Goal: Navigation & Orientation: Find specific page/section

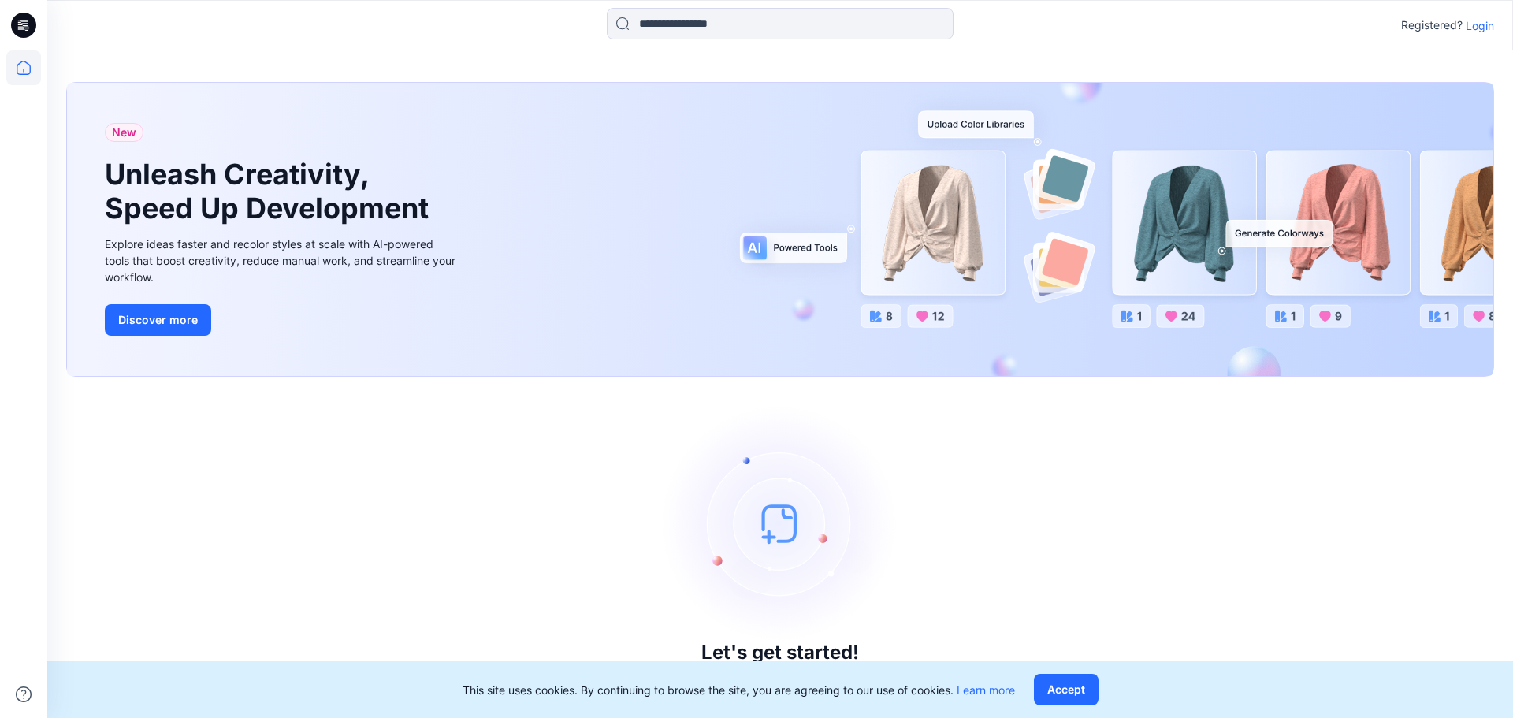
click at [1481, 24] on p "Login" at bounding box center [1480, 25] width 28 height 17
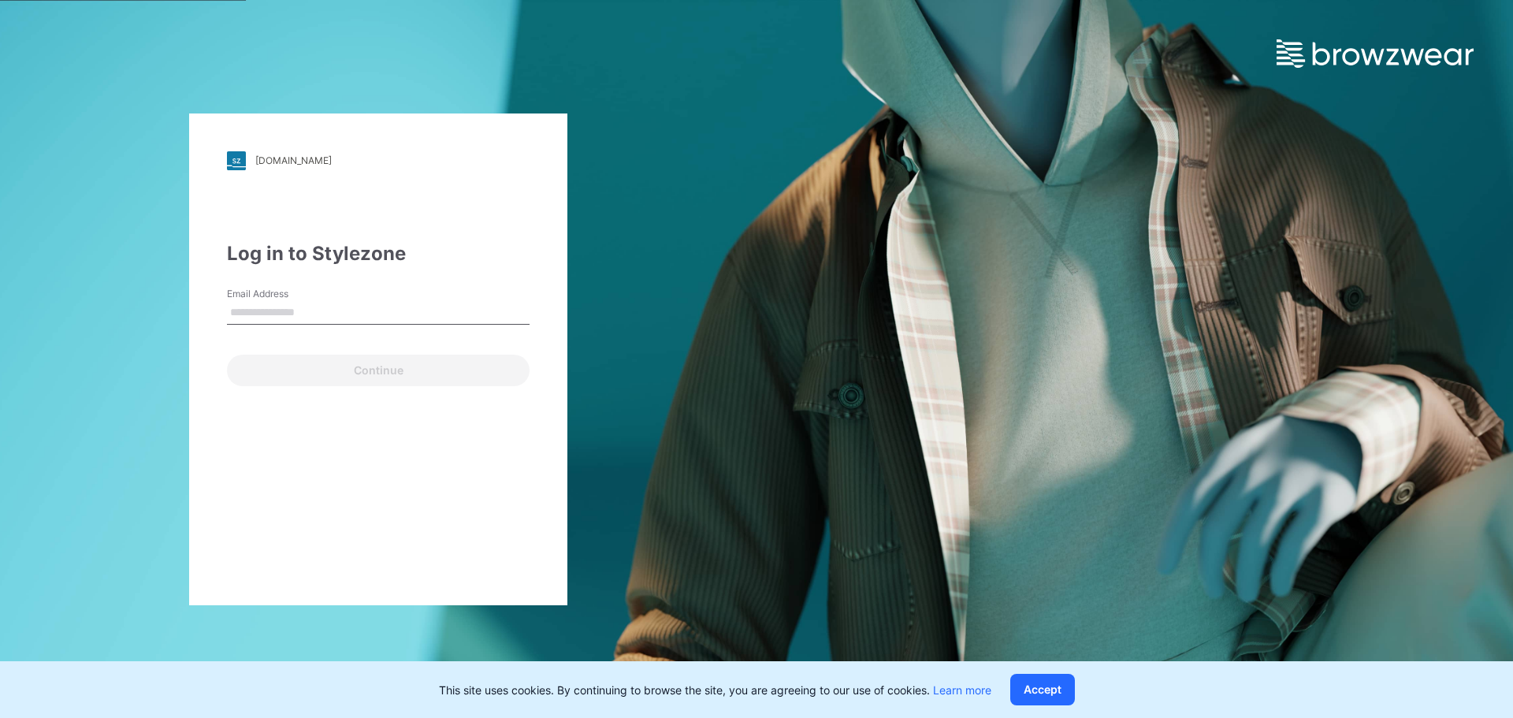
type input "**********"
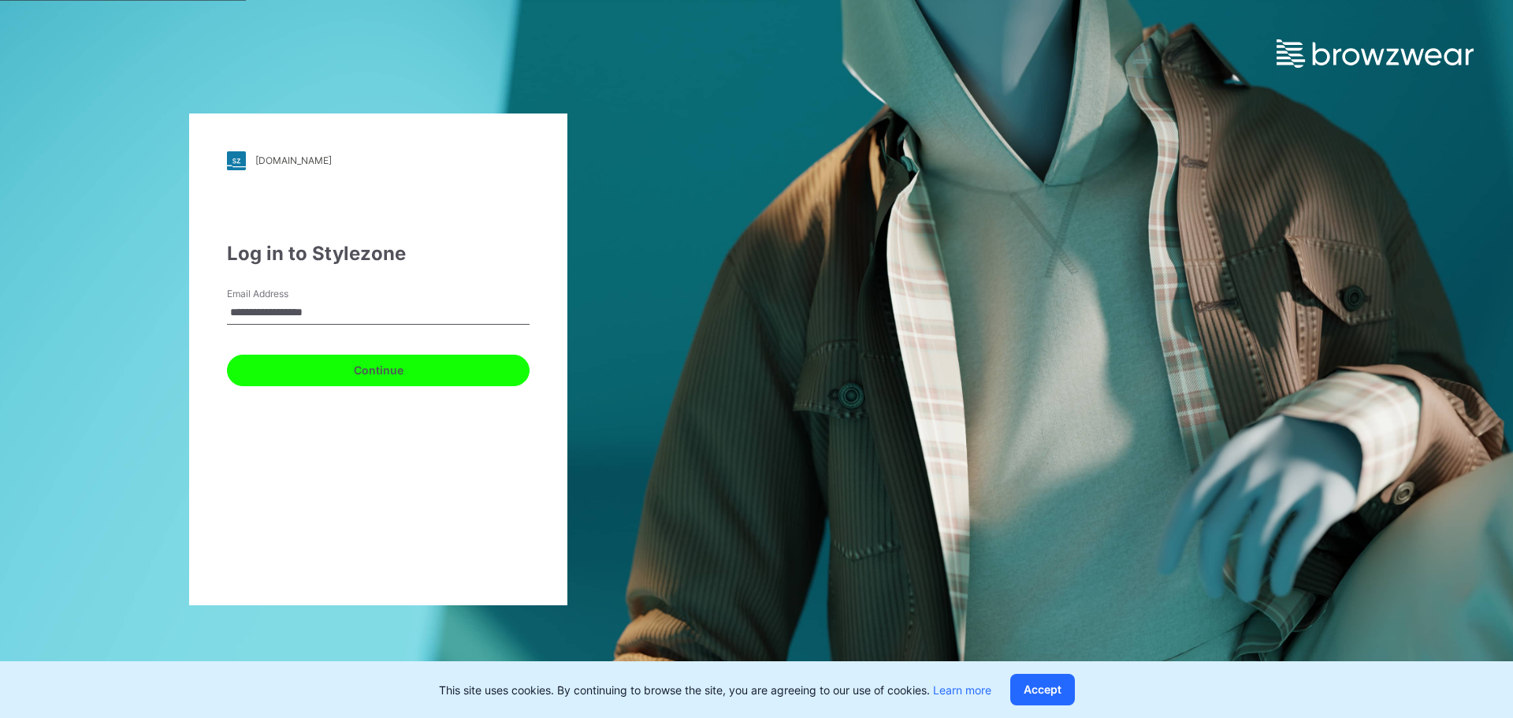
click at [374, 369] on button "Continue" at bounding box center [378, 371] width 303 height 32
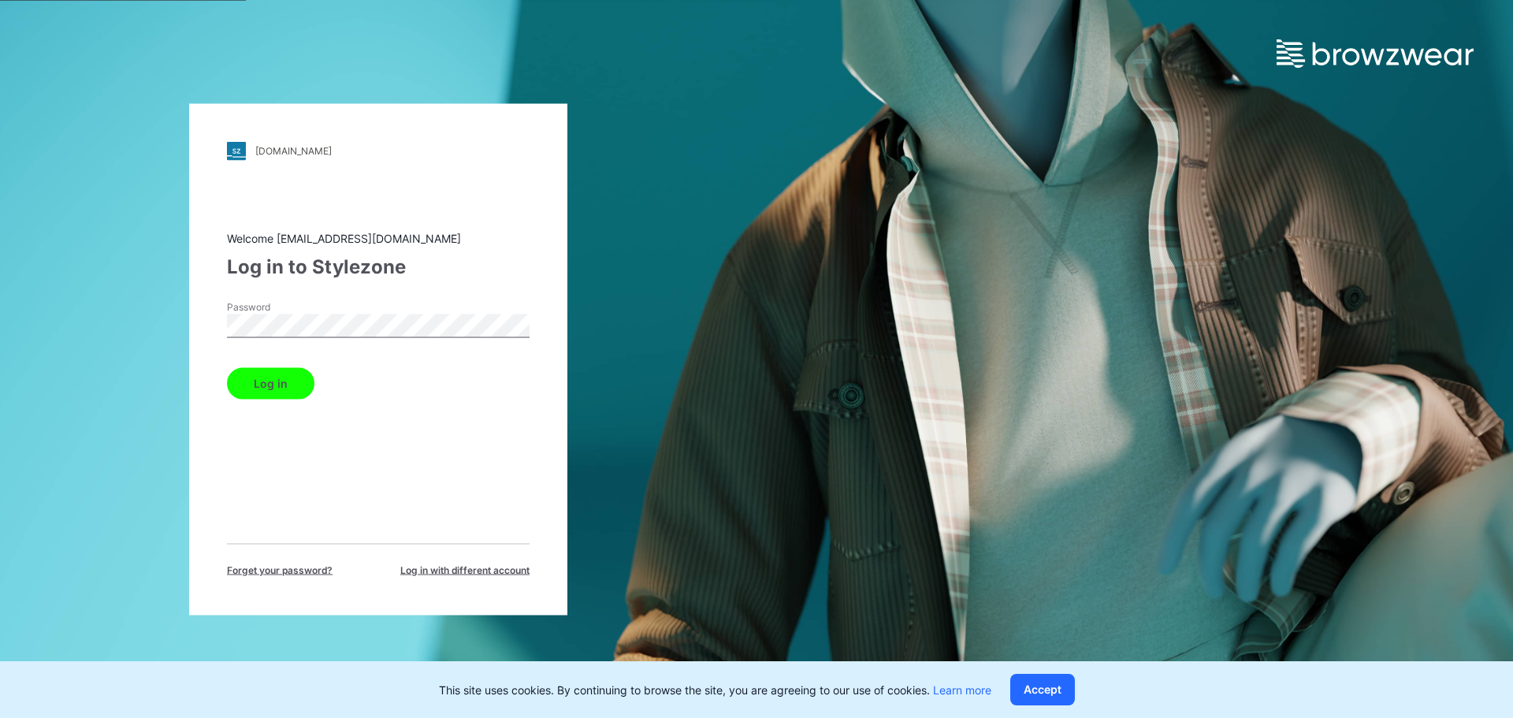
click at [288, 376] on button "Log in" at bounding box center [270, 383] width 87 height 32
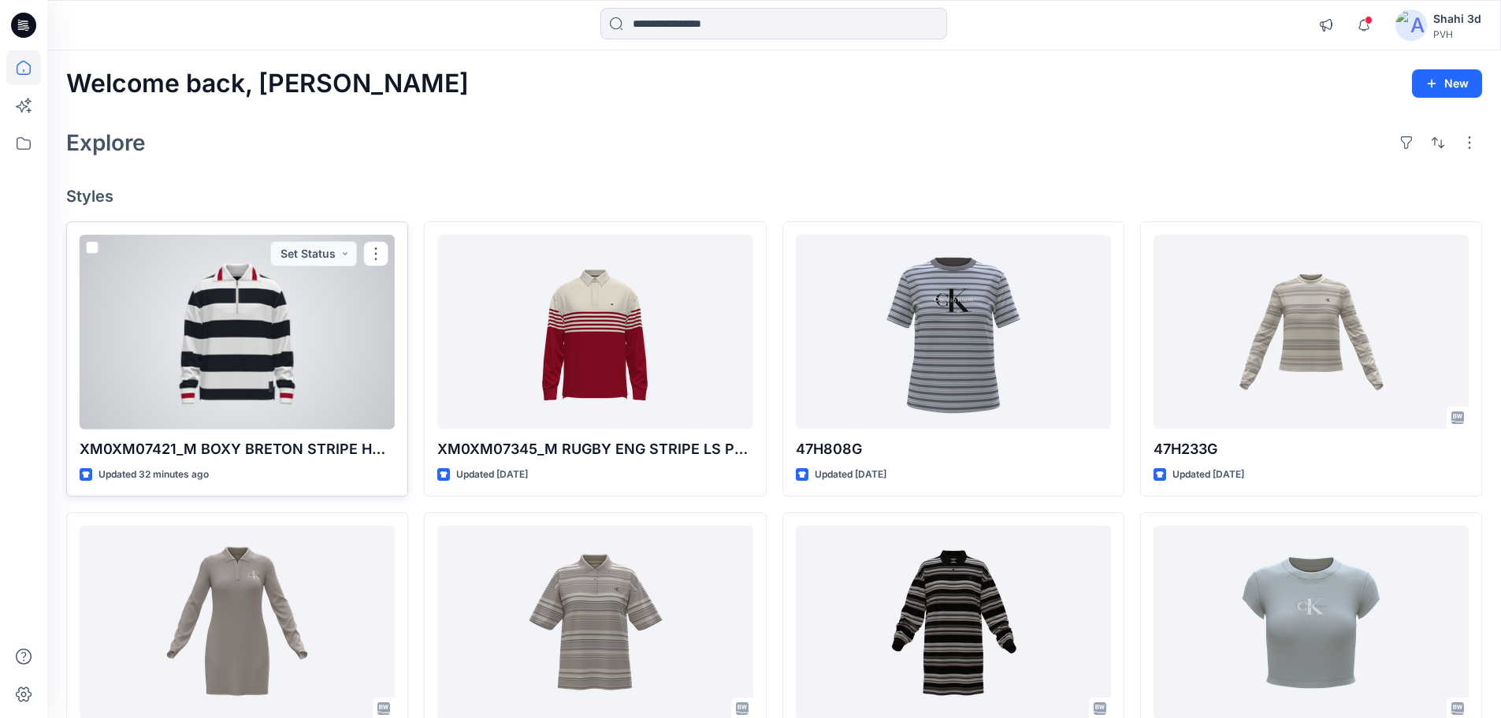
click at [311, 351] on div at bounding box center [237, 332] width 315 height 195
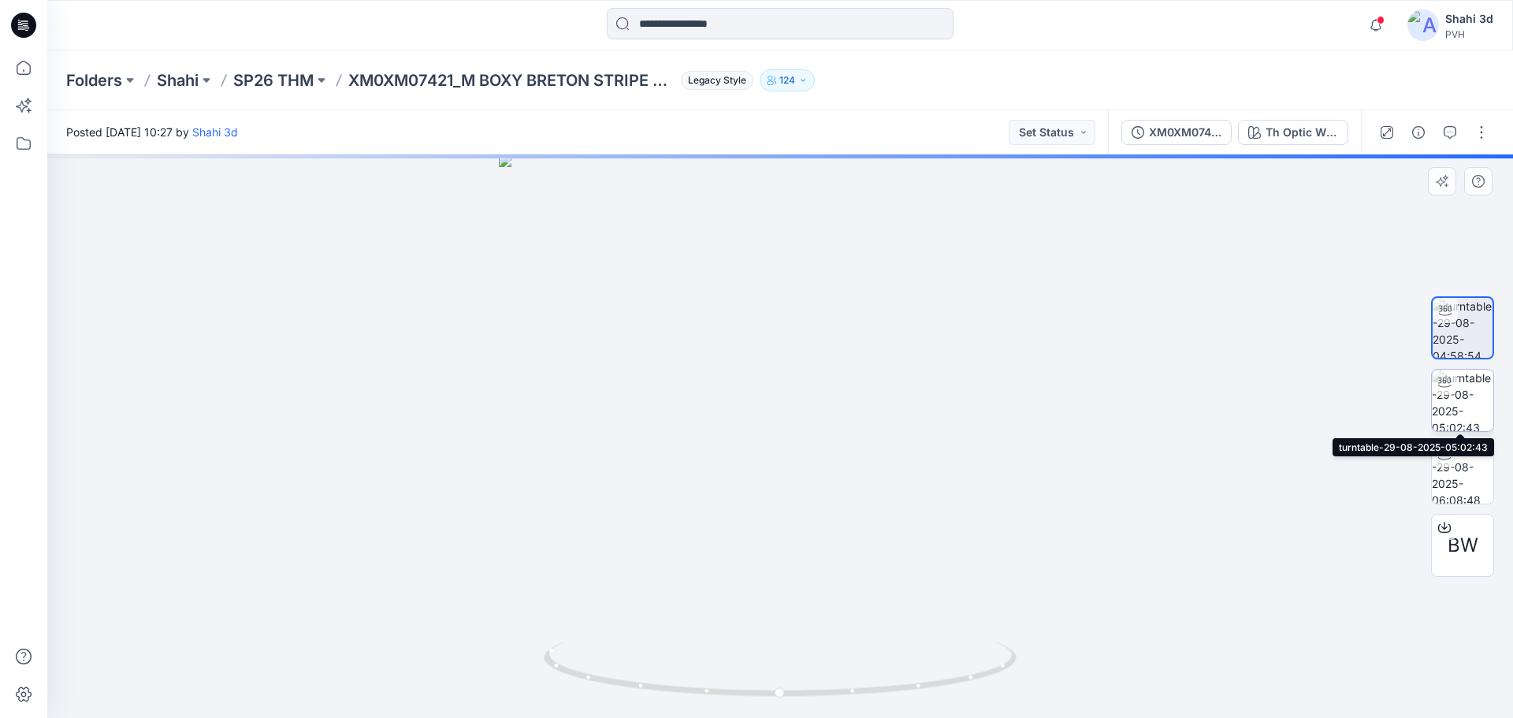
click at [1475, 407] on img at bounding box center [1462, 400] width 61 height 61
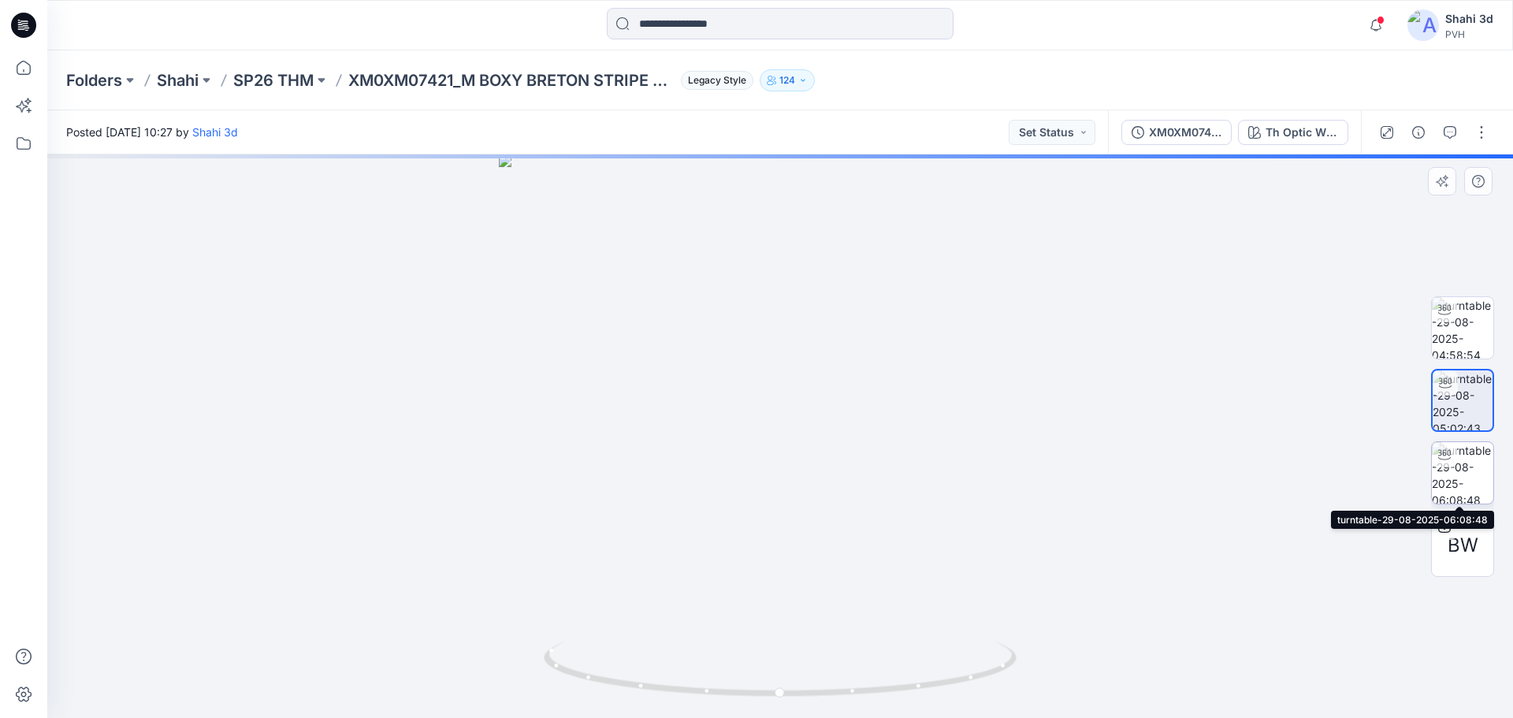
click at [1460, 466] on img at bounding box center [1462, 472] width 61 height 61
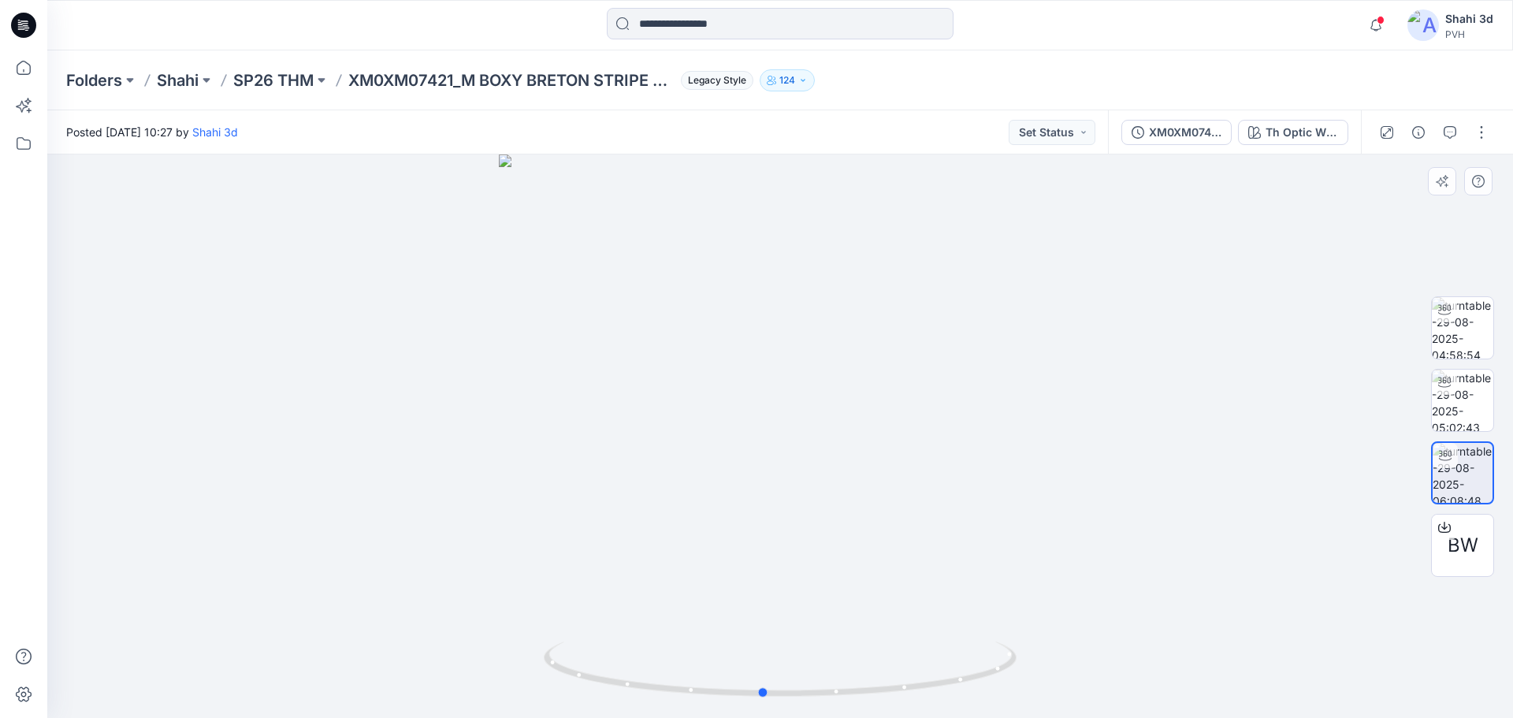
drag, startPoint x: 750, startPoint y: 407, endPoint x: 838, endPoint y: 433, distance: 92.0
drag, startPoint x: 794, startPoint y: 474, endPoint x: 789, endPoint y: 210, distance: 264.9
drag, startPoint x: 848, startPoint y: 270, endPoint x: 820, endPoint y: 460, distance: 192.7
drag, startPoint x: 820, startPoint y: 316, endPoint x: 846, endPoint y: 54, distance: 263.7
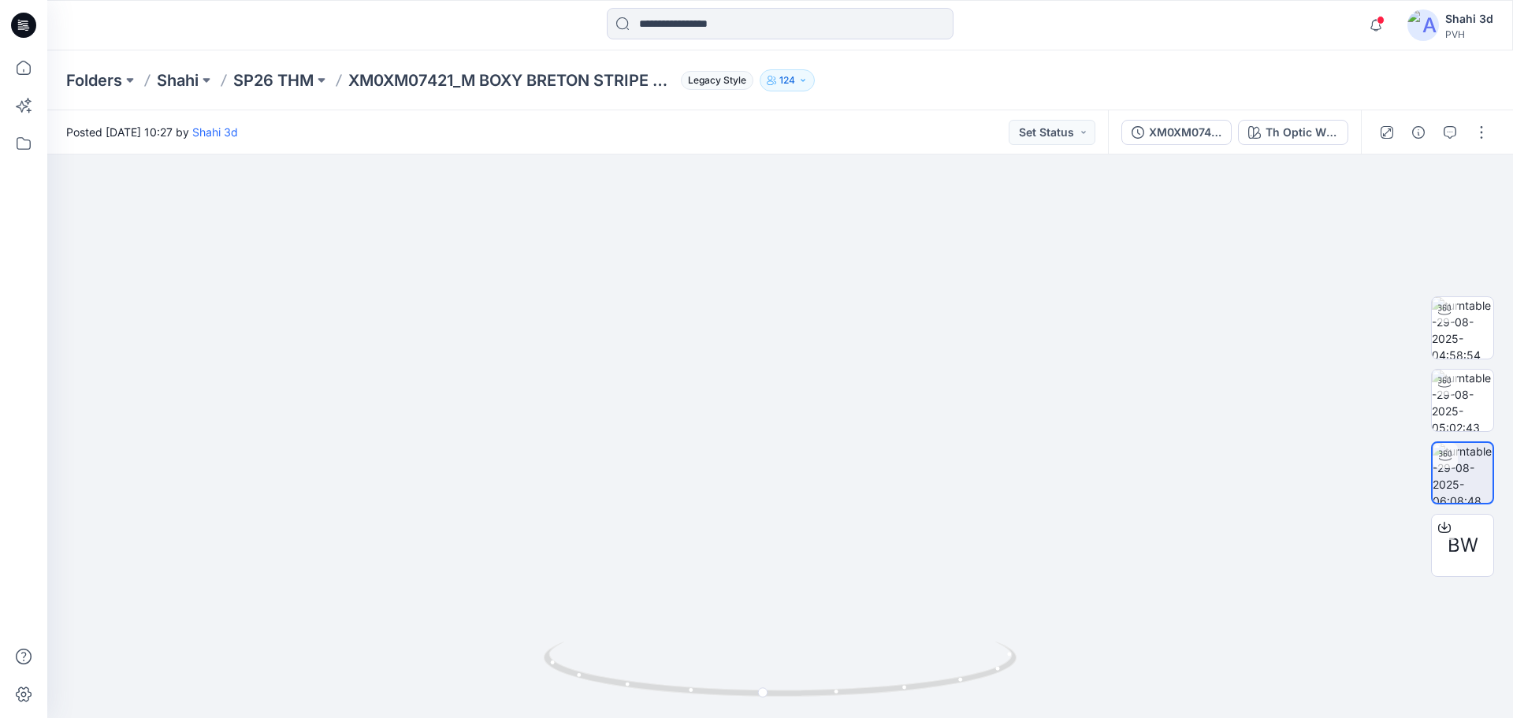
click at [845, 73] on div "Folders Shahi SP26 THM XM0XM07421_M BOXY BRETON STRIPE HALF ZIP_PROTO_V01 Legac…" at bounding box center [780, 384] width 1466 height 668
drag, startPoint x: 953, startPoint y: 392, endPoint x: 898, endPoint y: 121, distance: 276.5
click at [899, 122] on div "Posted [DATE] 10:27 by Shahi 3d Set Status XM0XM07421_M BOXY BRETON STRIPE HALF…" at bounding box center [780, 414] width 1466 height 608
drag, startPoint x: 763, startPoint y: 690, endPoint x: 932, endPoint y: 607, distance: 188.2
click at [720, 699] on icon at bounding box center [782, 671] width 477 height 59
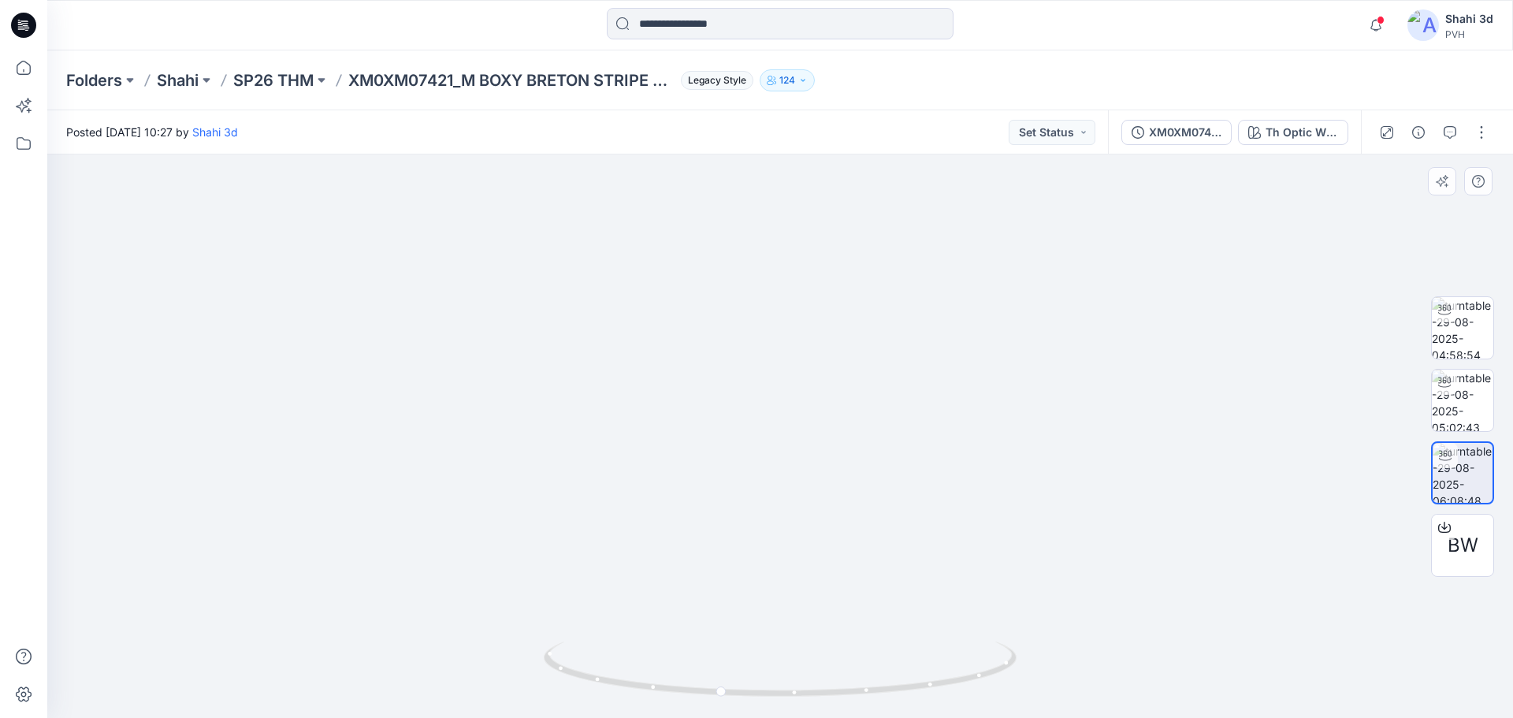
drag, startPoint x: 875, startPoint y: 309, endPoint x: 1053, endPoint y: 506, distance: 265.6
drag, startPoint x: 860, startPoint y: 293, endPoint x: 725, endPoint y: 520, distance: 264.0
drag, startPoint x: 784, startPoint y: 524, endPoint x: 786, endPoint y: 587, distance: 63.1
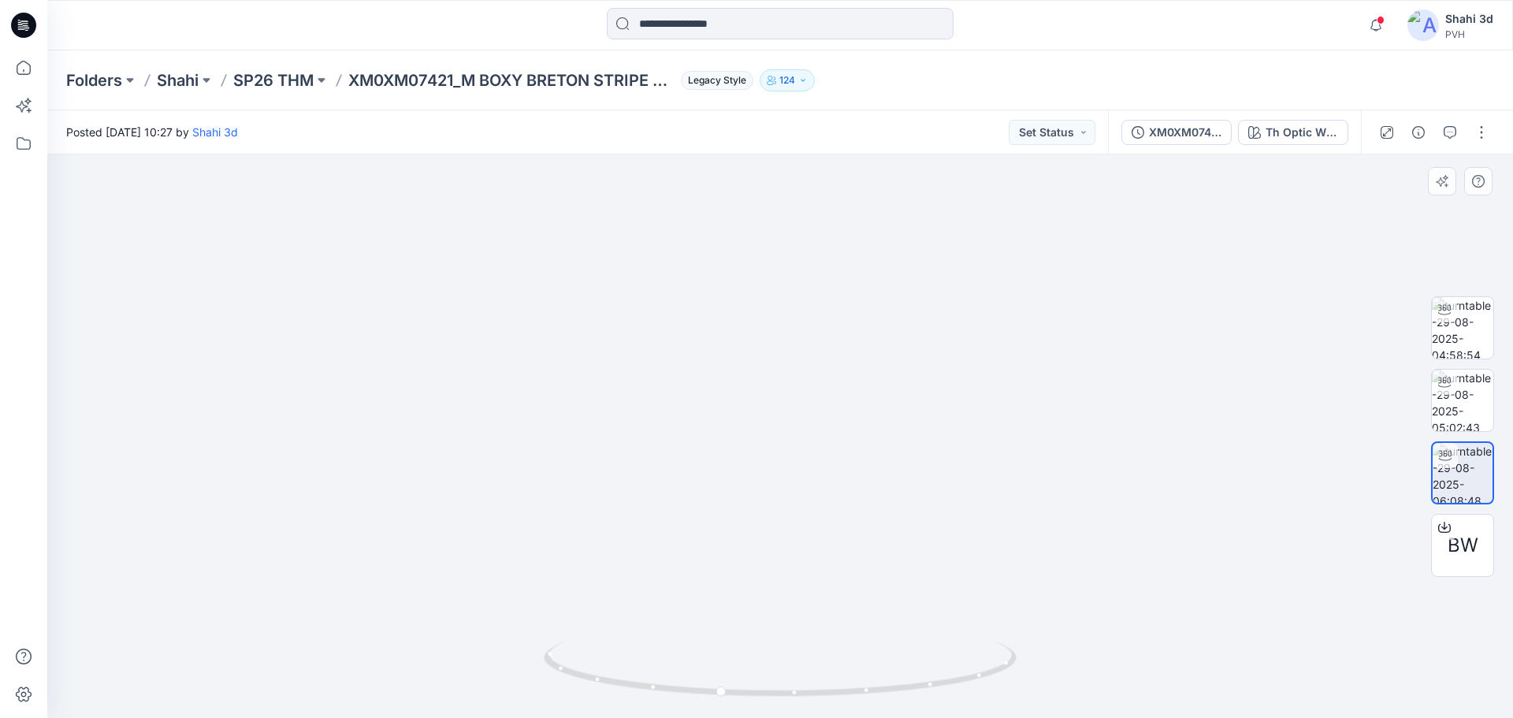
drag, startPoint x: 810, startPoint y: 671, endPoint x: 800, endPoint y: 595, distance: 77.1
click at [811, 717] on html "Notifications Your style XM0XM07421_M BOXY BRETON STRIPE HALF ZIP_PROTO_V01 is …" at bounding box center [756, 359] width 1513 height 718
drag, startPoint x: 822, startPoint y: 394, endPoint x: 787, endPoint y: 755, distance: 362.7
click at [787, 717] on html "Notifications Your style XM0XM07421_M BOXY BRETON STRIPE HALF ZIP_PROTO_V01 is …" at bounding box center [756, 359] width 1513 height 718
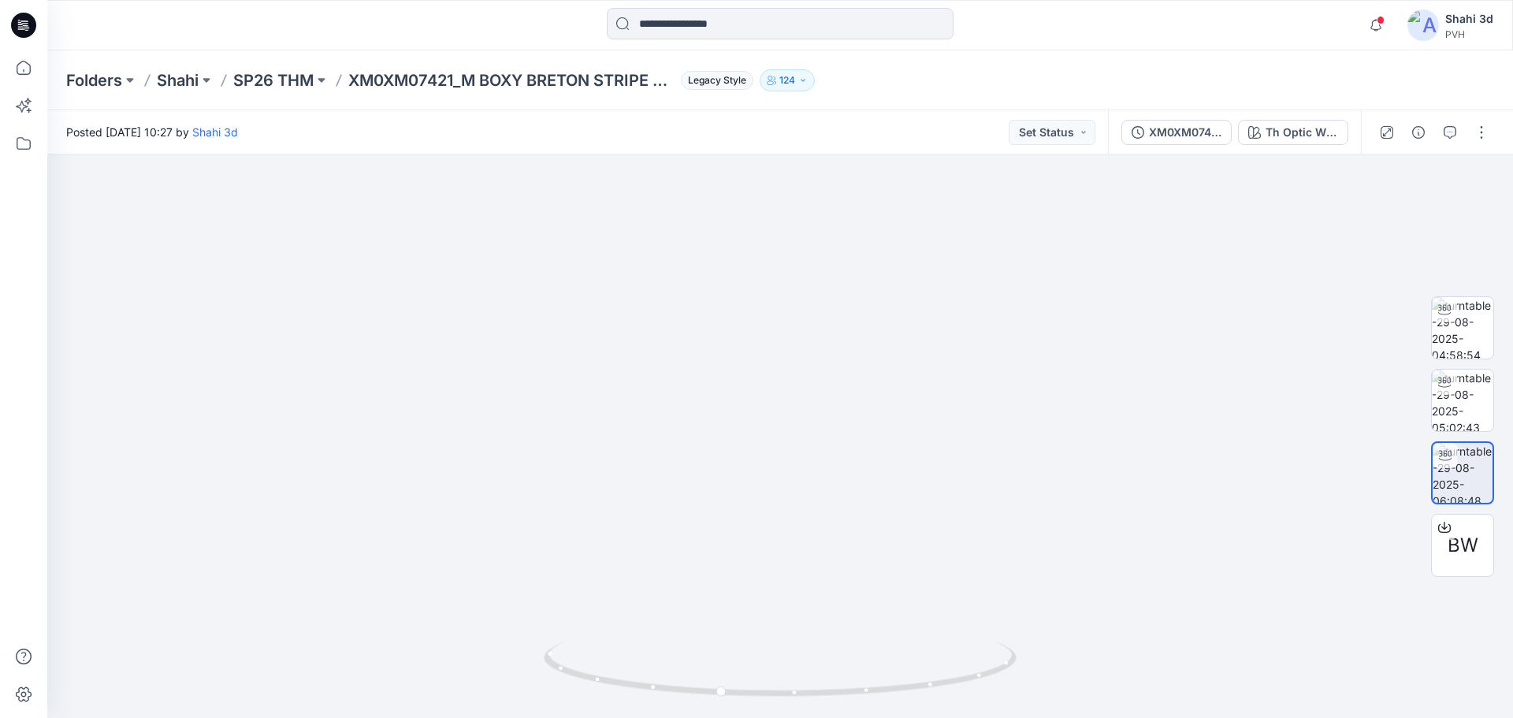
drag, startPoint x: 779, startPoint y: 493, endPoint x: 767, endPoint y: 755, distance: 262.7
click at [767, 717] on html "Notifications Your style XM0XM07421_M BOXY BRETON STRIPE HALF ZIP_PROTO_V01 is …" at bounding box center [756, 359] width 1513 height 718
drag, startPoint x: 747, startPoint y: 407, endPoint x: 712, endPoint y: 688, distance: 283.6
click at [712, 688] on div at bounding box center [780, 436] width 1466 height 564
drag, startPoint x: 724, startPoint y: 352, endPoint x: 701, endPoint y: 642, distance: 291.7
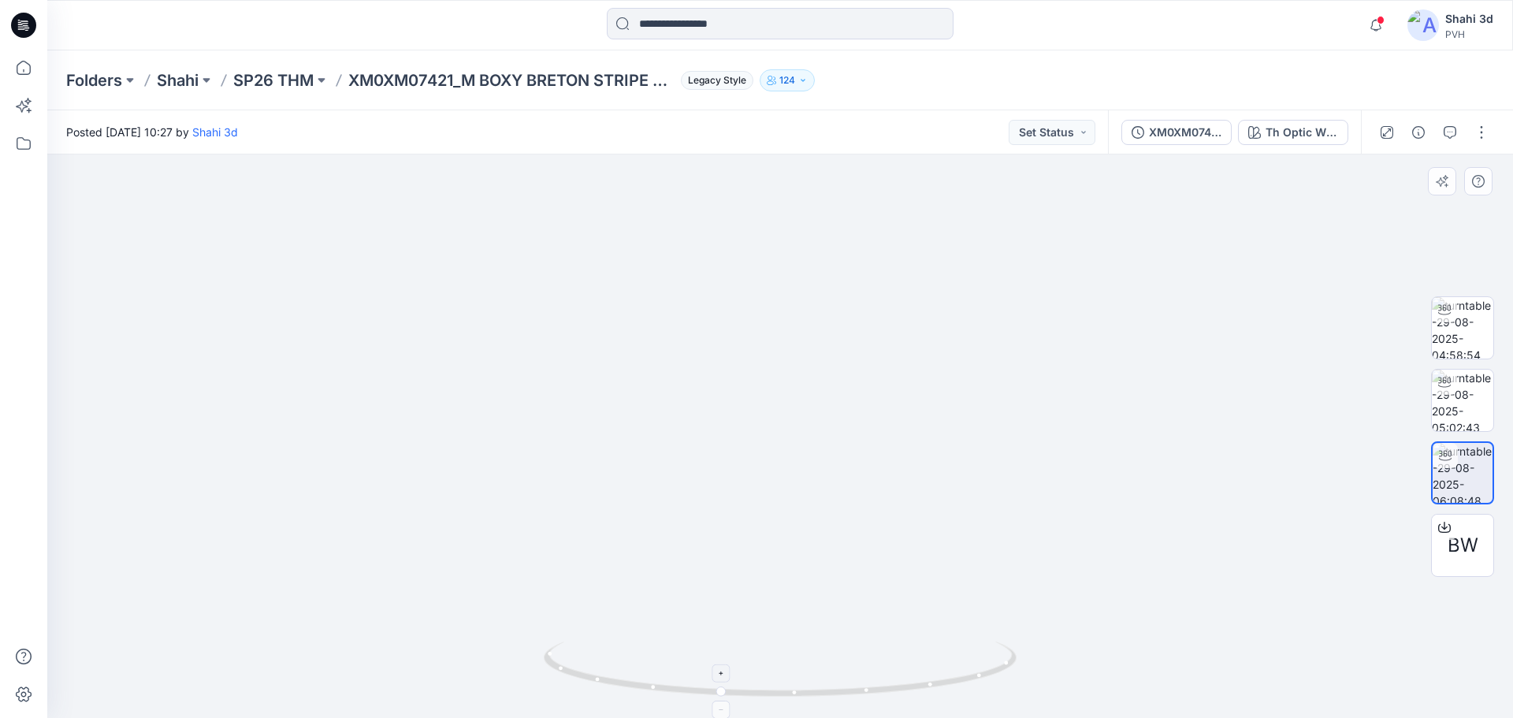
click at [701, 642] on div at bounding box center [780, 436] width 1466 height 564
click at [1467, 400] on img at bounding box center [1462, 400] width 61 height 61
drag, startPoint x: 840, startPoint y: 411, endPoint x: 888, endPoint y: 596, distance: 190.6
click at [902, 717] on html "Notifications Your style XM0XM07421_M BOXY BRETON STRIPE HALF ZIP_PROTO_V01 is …" at bounding box center [756, 359] width 1513 height 718
drag, startPoint x: 879, startPoint y: 497, endPoint x: 820, endPoint y: 755, distance: 265.0
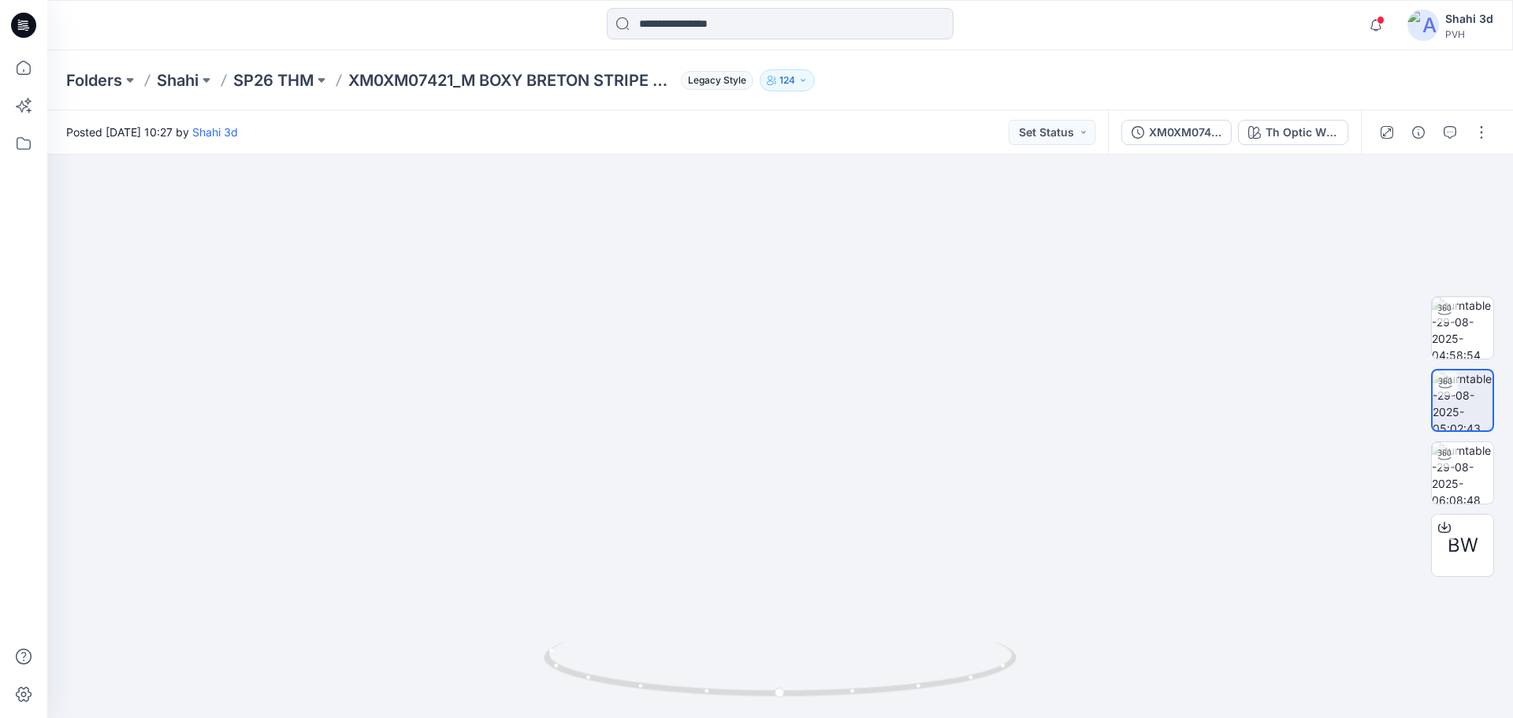
click at [820, 717] on html "Notifications Your style XM0XM07421_M BOXY BRETON STRIPE HALF ZIP_PROTO_V01 is …" at bounding box center [756, 359] width 1513 height 718
click at [1457, 339] on img at bounding box center [1462, 327] width 61 height 61
drag, startPoint x: 872, startPoint y: 552, endPoint x: 803, endPoint y: 121, distance: 436.5
click at [805, 250] on img at bounding box center [767, 22] width 2086 height 1391
drag, startPoint x: 906, startPoint y: 392, endPoint x: 802, endPoint y: 59, distance: 348.5
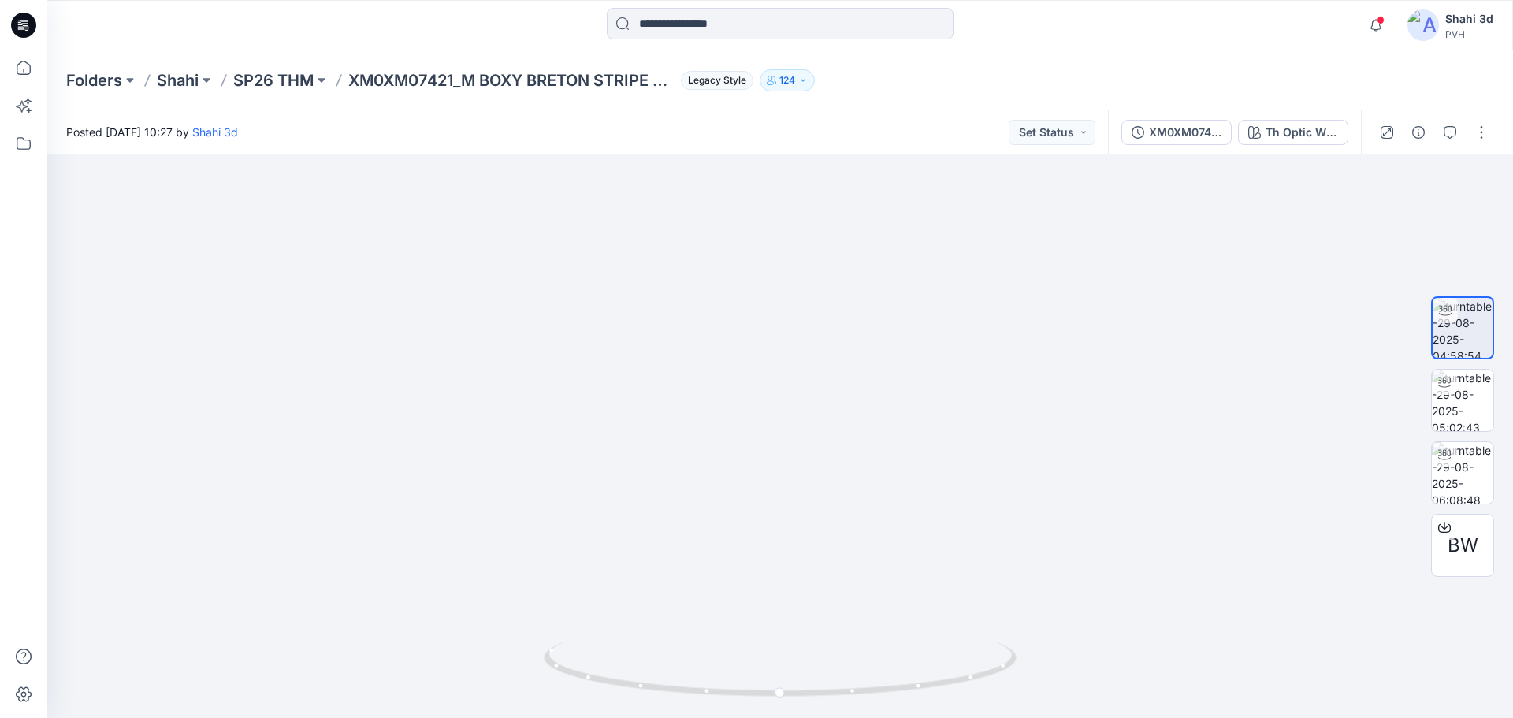
click at [806, 97] on div "Folders Shahi SP26 THM XM0XM07421_M BOXY BRETON STRIPE HALF ZIP_PROTO_V01 Legac…" at bounding box center [780, 384] width 1466 height 668
drag, startPoint x: 848, startPoint y: 334, endPoint x: 861, endPoint y: 481, distance: 147.1
drag, startPoint x: 835, startPoint y: 235, endPoint x: 858, endPoint y: 485, distance: 251.0
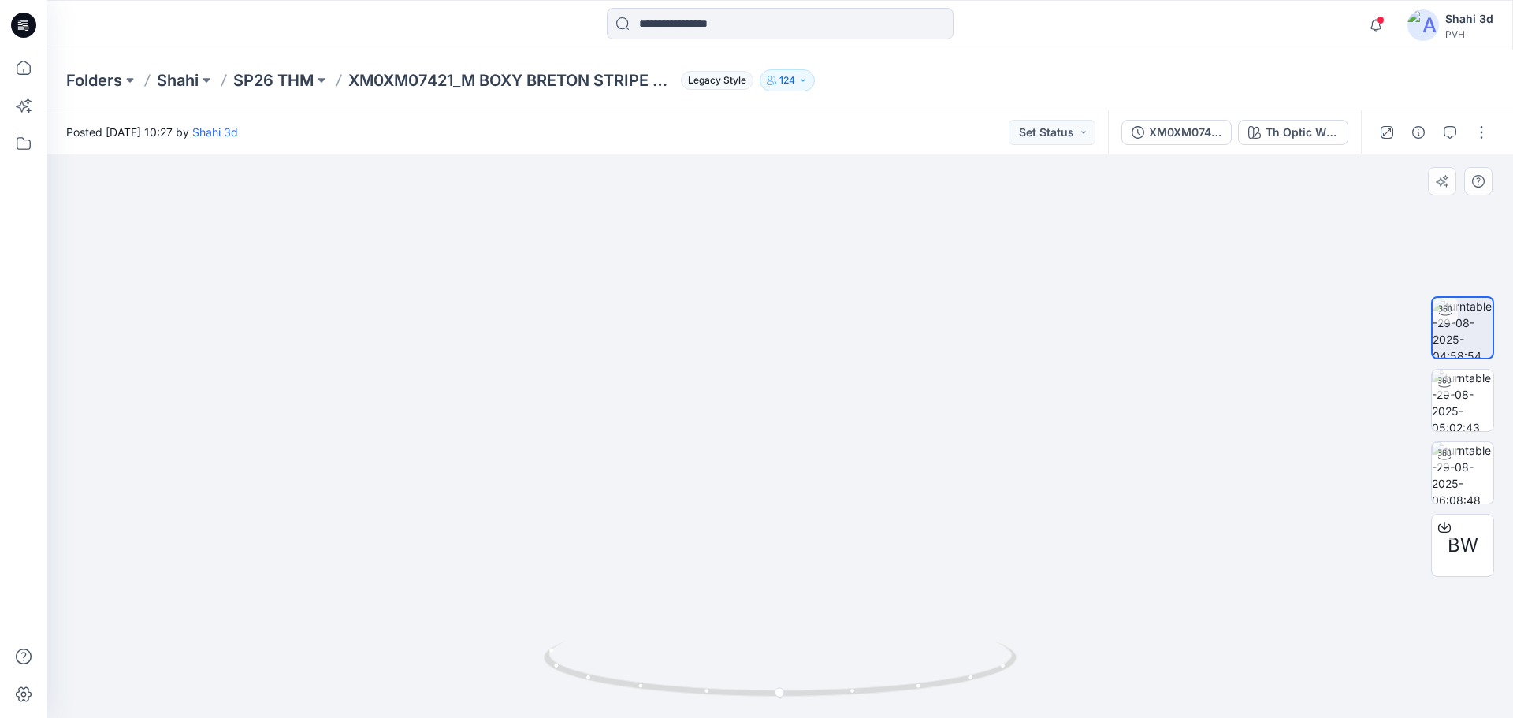
drag, startPoint x: 841, startPoint y: 283, endPoint x: 862, endPoint y: 571, distance: 289.2
click at [862, 571] on img at bounding box center [747, 135] width 2086 height 1166
drag, startPoint x: 936, startPoint y: 491, endPoint x: 920, endPoint y: 691, distance: 200.8
click at [920, 691] on div at bounding box center [780, 436] width 1466 height 564
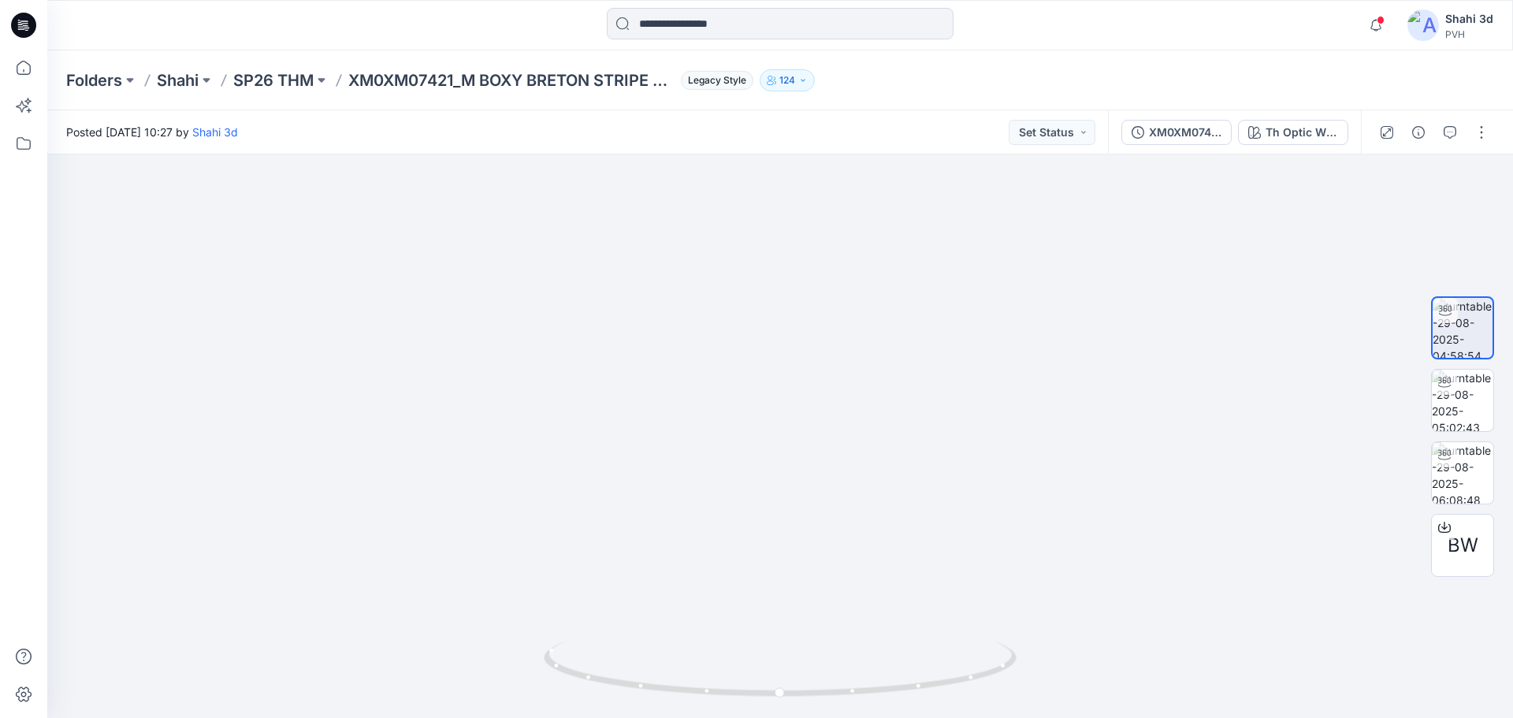
drag, startPoint x: 854, startPoint y: 396, endPoint x: 802, endPoint y: 106, distance: 295.6
click at [809, 121] on div "Posted [DATE] 10:27 by Shahi 3d Set Status XM0XM07421_M BOXY BRETON STRIPE HALF…" at bounding box center [780, 414] width 1466 height 608
drag, startPoint x: 850, startPoint y: 307, endPoint x: 841, endPoint y: 80, distance: 227.1
click at [841, 113] on div "Posted [DATE] 10:27 by Shahi 3d Set Status XM0XM07421_M BOXY BRETON STRIPE HALF…" at bounding box center [780, 414] width 1466 height 608
drag, startPoint x: 869, startPoint y: 343, endPoint x: 872, endPoint y: 44, distance: 298.7
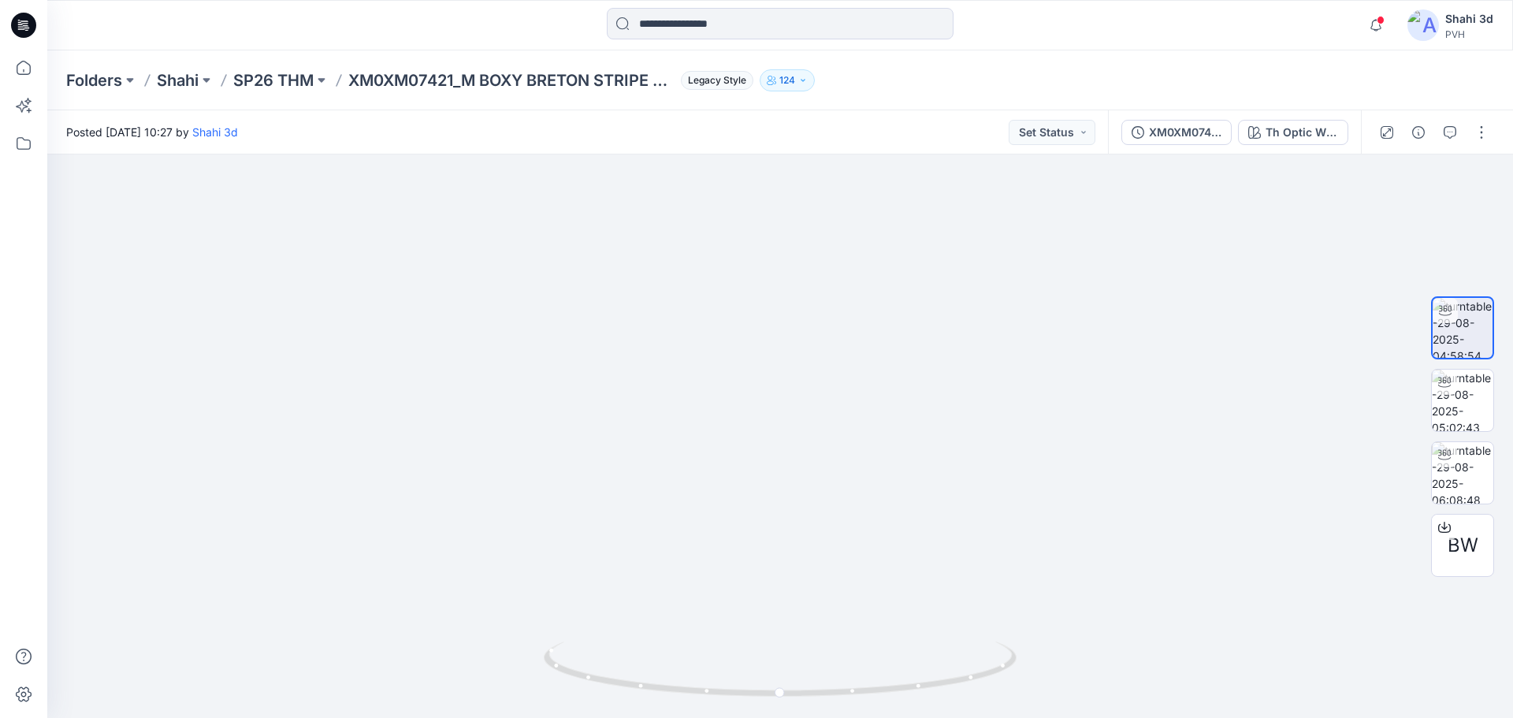
click at [869, 80] on div "Folders Shahi SP26 THM XM0XM07421_M BOXY BRETON STRIPE HALF ZIP_PROTO_V01 Legac…" at bounding box center [780, 384] width 1466 height 668
drag, startPoint x: 864, startPoint y: 404, endPoint x: 902, endPoint y: 9, distance: 396.7
click at [898, 62] on div "Folders Shahi SP26 THM XM0XM07421_M BOXY BRETON STRIPE HALF ZIP_PROTO_V01 Legac…" at bounding box center [780, 384] width 1466 height 668
click at [1452, 392] on div at bounding box center [1444, 382] width 25 height 25
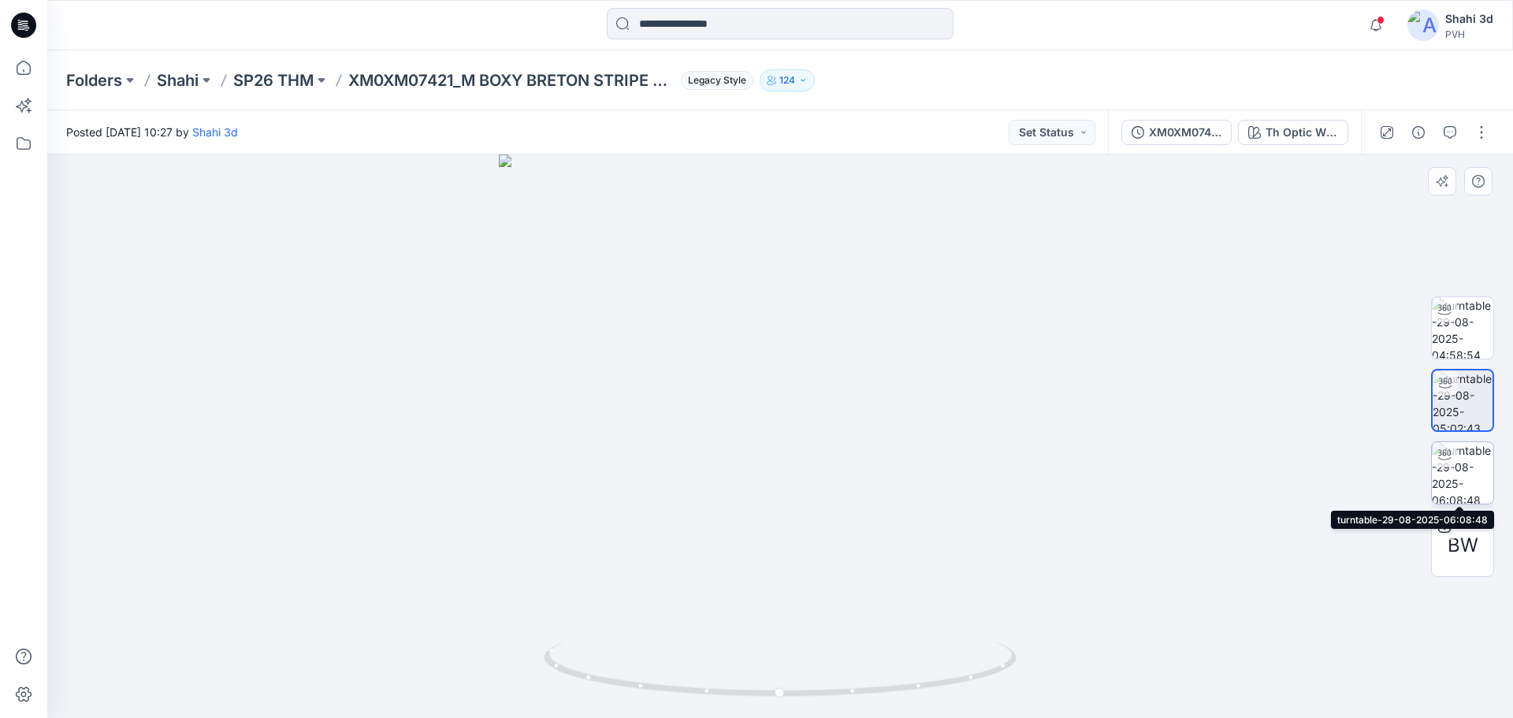
click at [1479, 474] on img at bounding box center [1462, 472] width 61 height 61
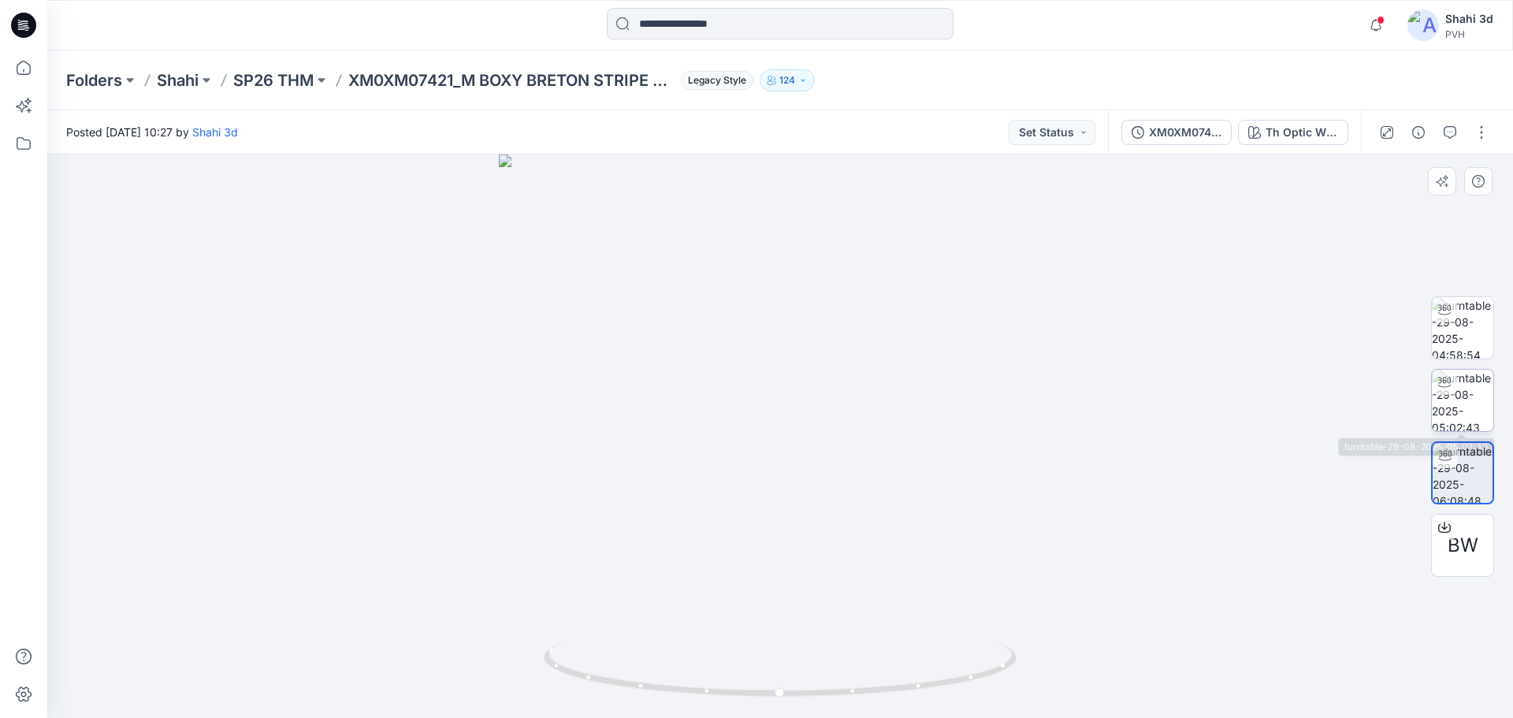
click at [1469, 400] on img at bounding box center [1462, 400] width 61 height 61
drag, startPoint x: 800, startPoint y: 697, endPoint x: 712, endPoint y: 701, distance: 88.4
click at [712, 701] on div at bounding box center [780, 436] width 1466 height 564
drag, startPoint x: 908, startPoint y: 605, endPoint x: 821, endPoint y: 554, distance: 100.7
click at [823, 573] on img at bounding box center [708, 35] width 1651 height 1366
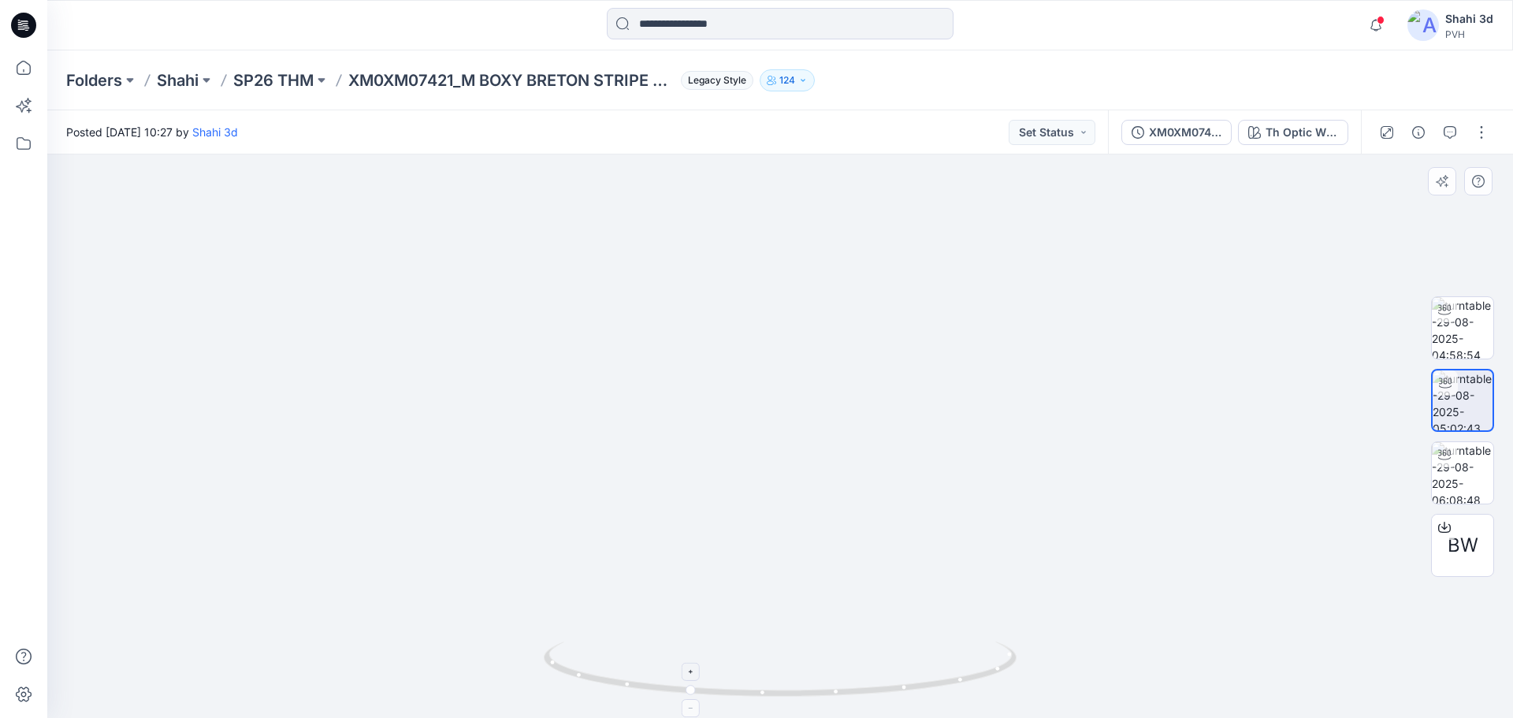
drag, startPoint x: 834, startPoint y: 357, endPoint x: 857, endPoint y: 677, distance: 320.8
click at [851, 675] on div at bounding box center [780, 436] width 1466 height 564
drag, startPoint x: 860, startPoint y: 698, endPoint x: 743, endPoint y: 688, distance: 117.1
click at [743, 697] on icon at bounding box center [782, 671] width 477 height 59
drag, startPoint x: 772, startPoint y: 571, endPoint x: 621, endPoint y: 331, distance: 283.0
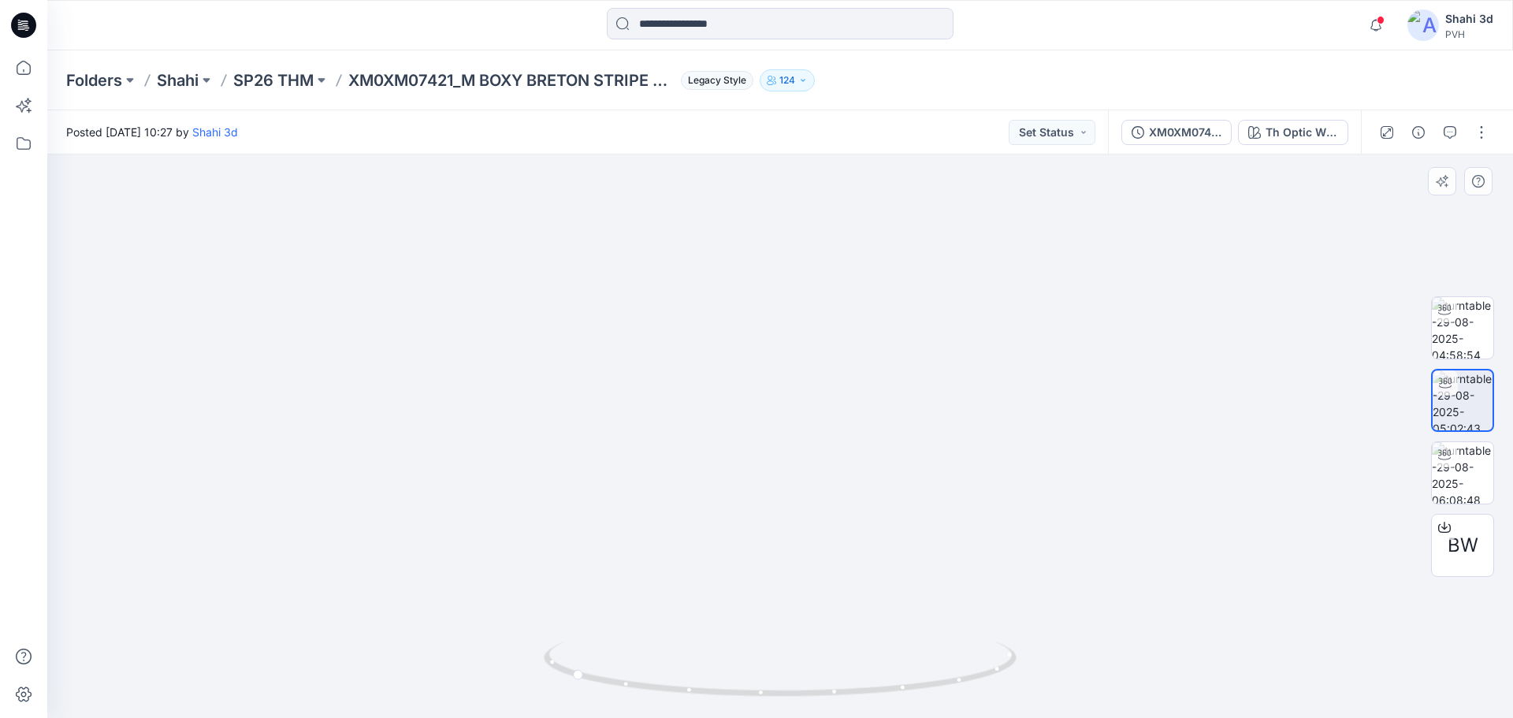
click at [621, 331] on img at bounding box center [687, 189] width 1651 height 1058
drag, startPoint x: 695, startPoint y: 468, endPoint x: 699, endPoint y: 584, distance: 115.9
click at [699, 584] on img at bounding box center [691, 247] width 1651 height 942
drag, startPoint x: 727, startPoint y: 379, endPoint x: 740, endPoint y: 566, distance: 187.2
click at [740, 566] on img at bounding box center [704, 347] width 1651 height 741
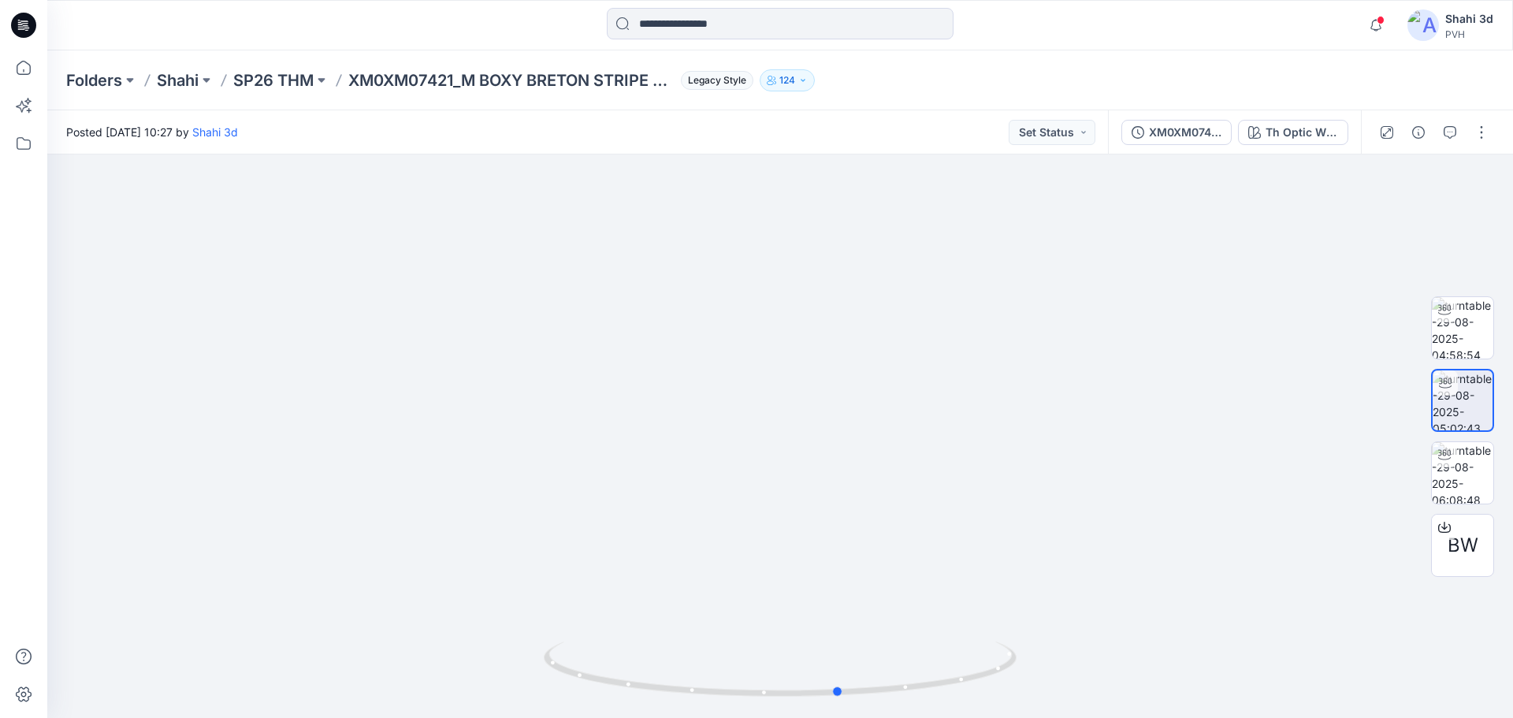
drag, startPoint x: 716, startPoint y: 691, endPoint x: 985, endPoint y: 720, distance: 270.2
click at [985, 717] on html "Notifications Your style XM0XM07421_M BOXY BRETON STRIPE HALF ZIP_PROTO_V01 is …" at bounding box center [756, 359] width 1513 height 718
click at [29, 24] on icon at bounding box center [23, 25] width 25 height 25
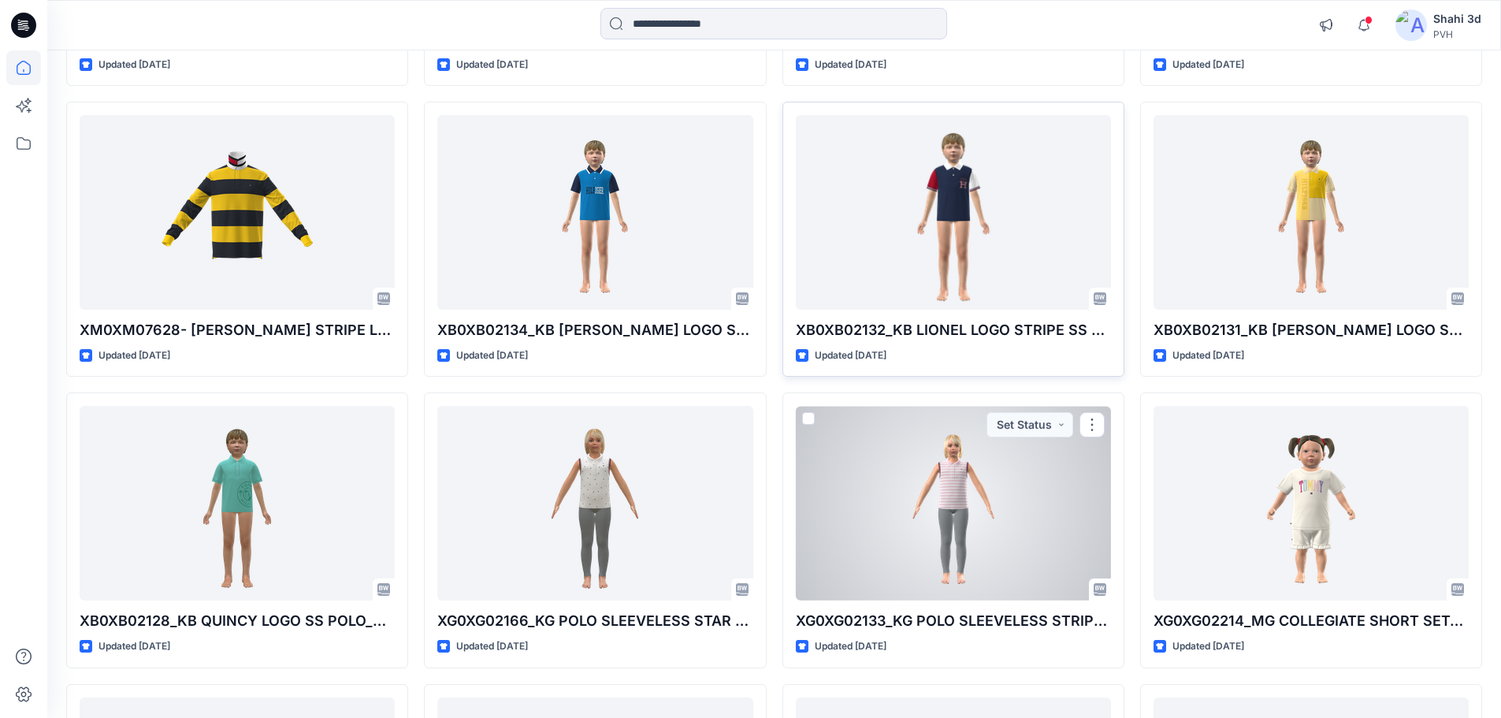
scroll to position [988, 0]
